Goal: Find contact information: Find contact information

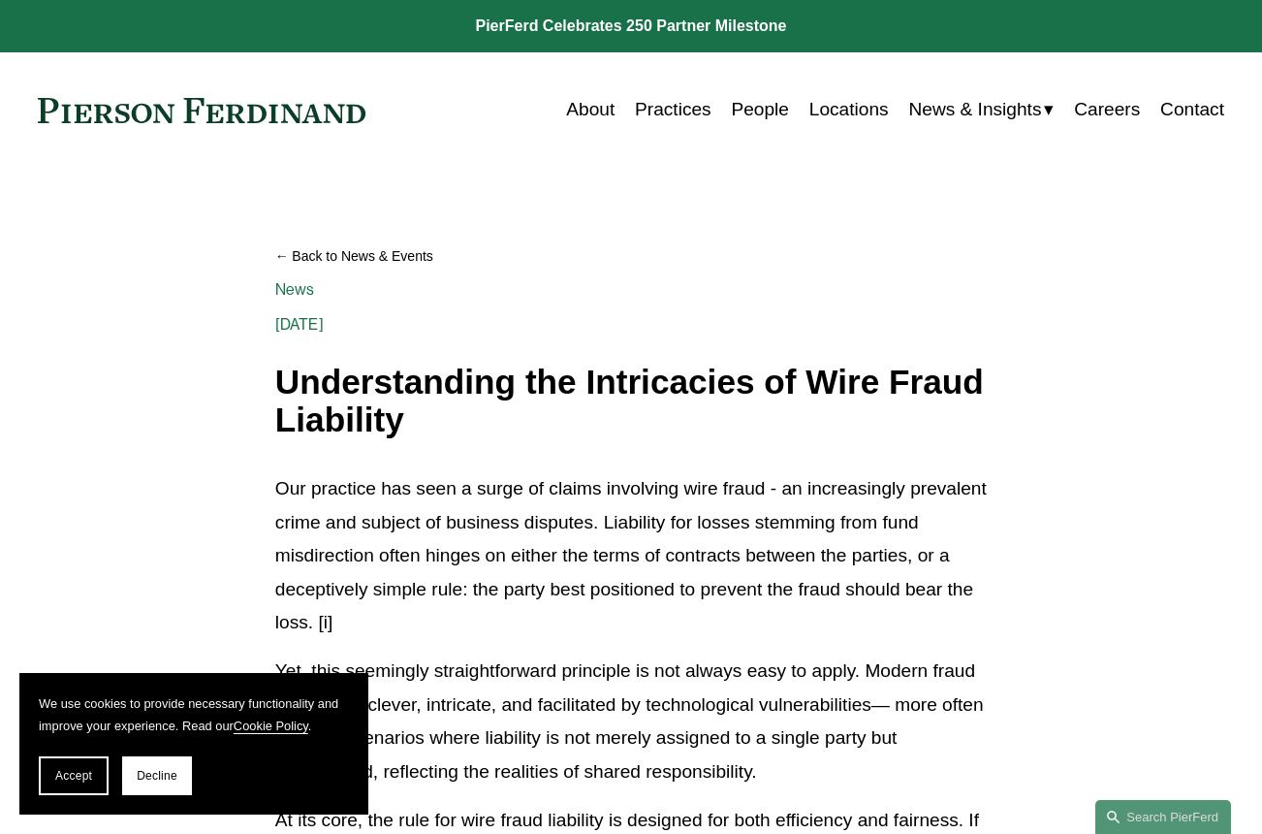
click at [656, 111] on link "Practices" at bounding box center [673, 109] width 77 height 37
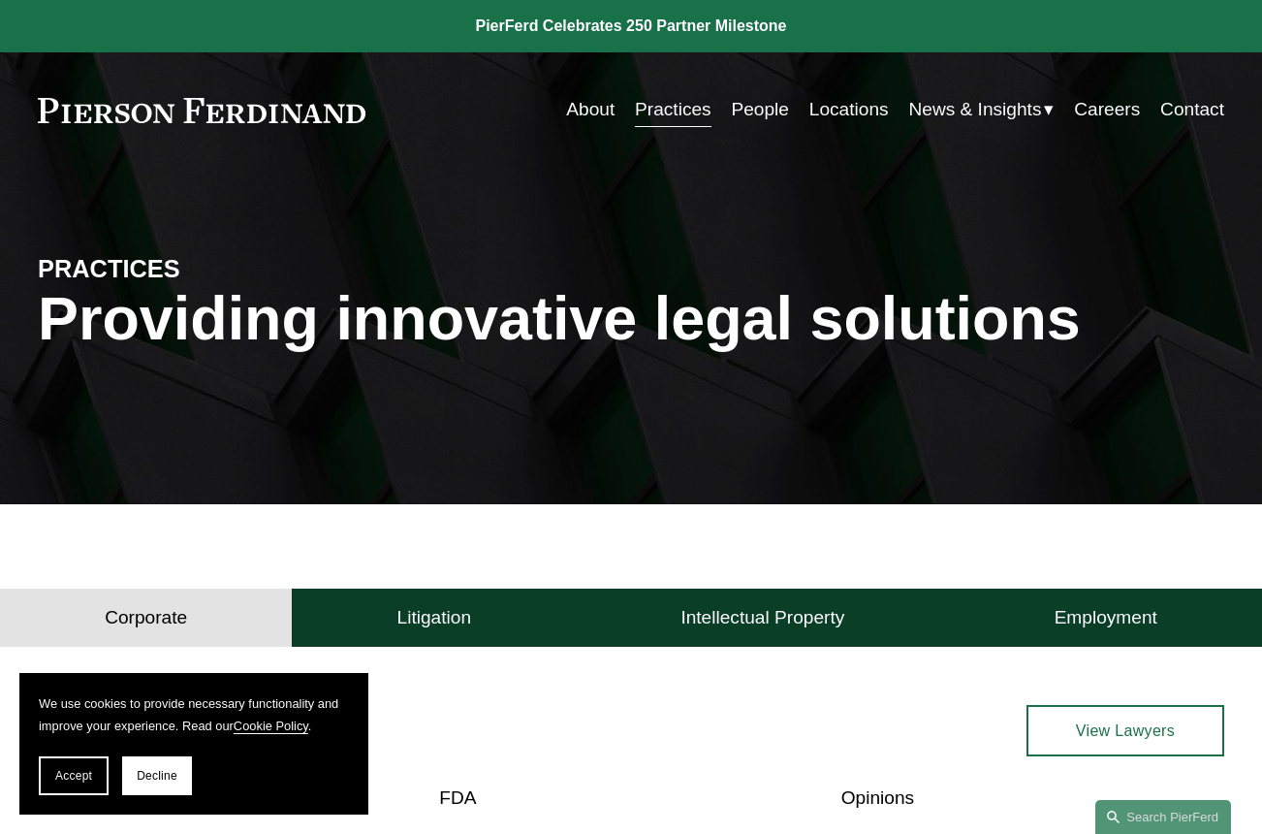
click at [1194, 113] on link "Contact" at bounding box center [1192, 109] width 64 height 37
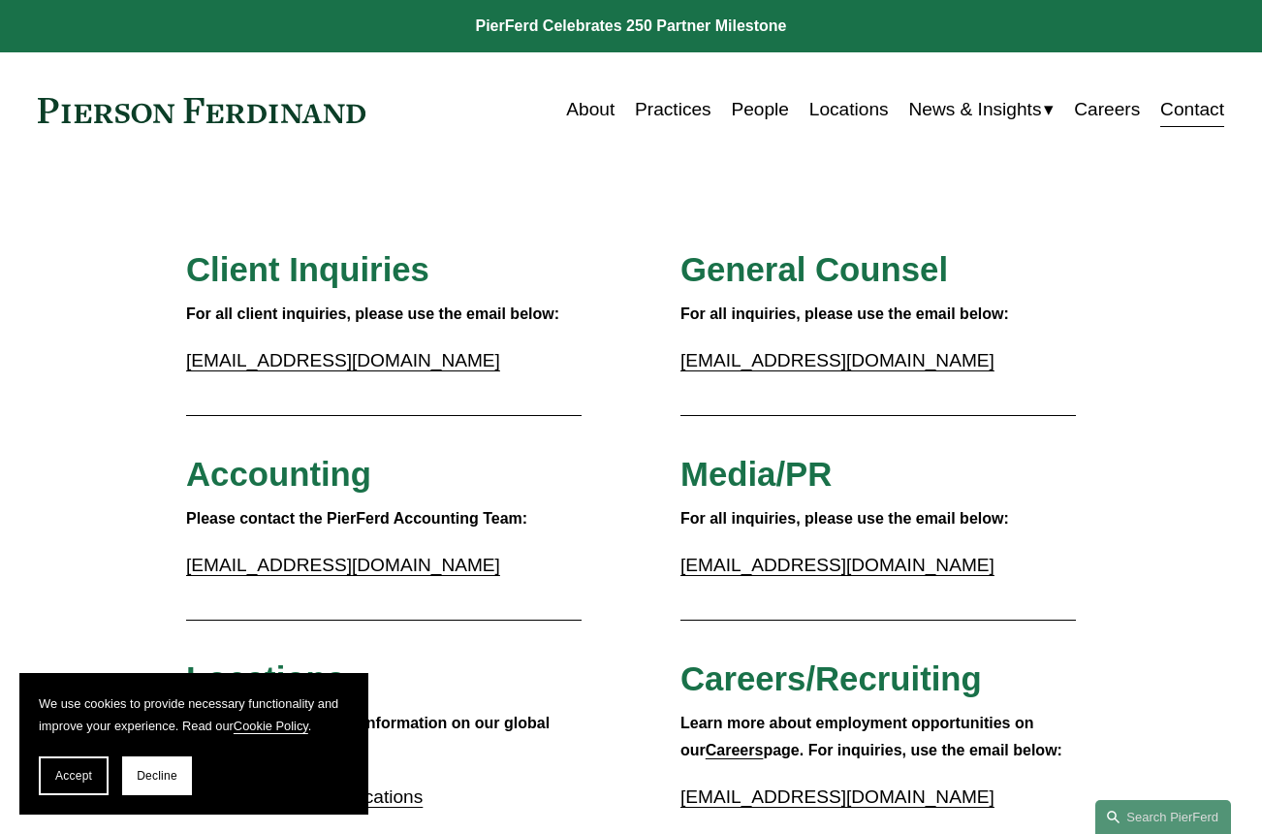
click at [656, 109] on link "Practices" at bounding box center [673, 109] width 77 height 37
